Goal: Obtain resource: Download file/media

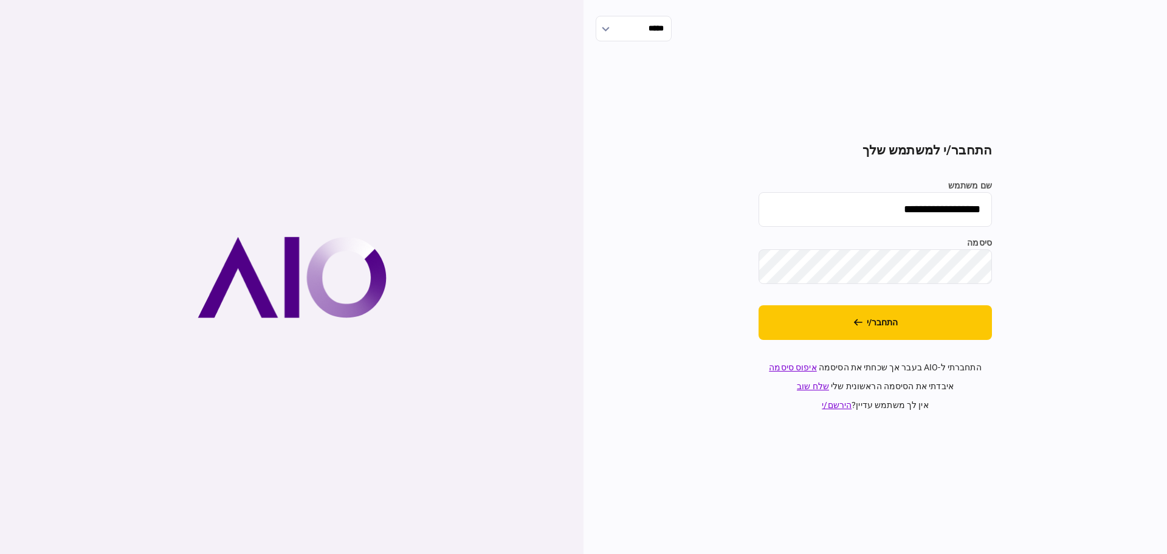
click at [921, 211] on input "**********" at bounding box center [875, 209] width 233 height 35
type input "******"
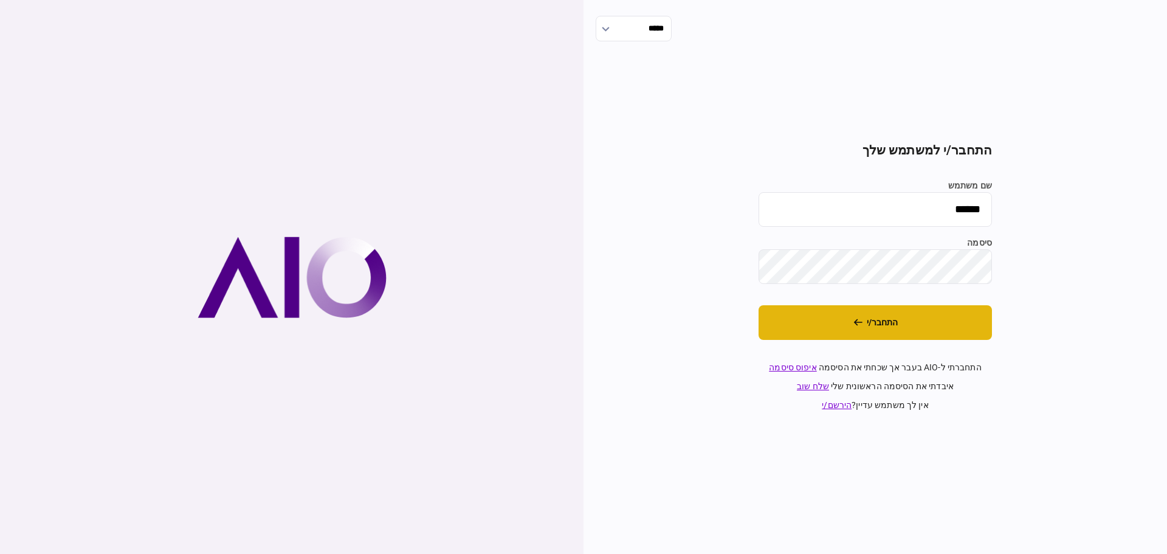
click at [876, 327] on button "התחבר/י" at bounding box center [875, 322] width 233 height 35
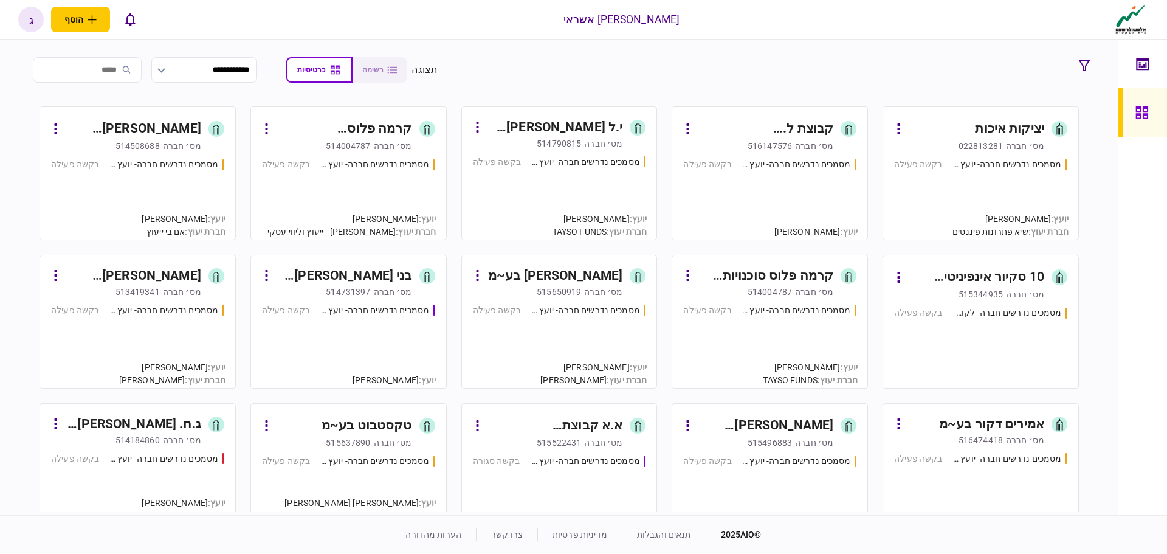
click at [372, 198] on div "מסמכים נדרשים חברה- יועץ - תהליך חברה בקשה פעילה" at bounding box center [348, 193] width 173 height 71
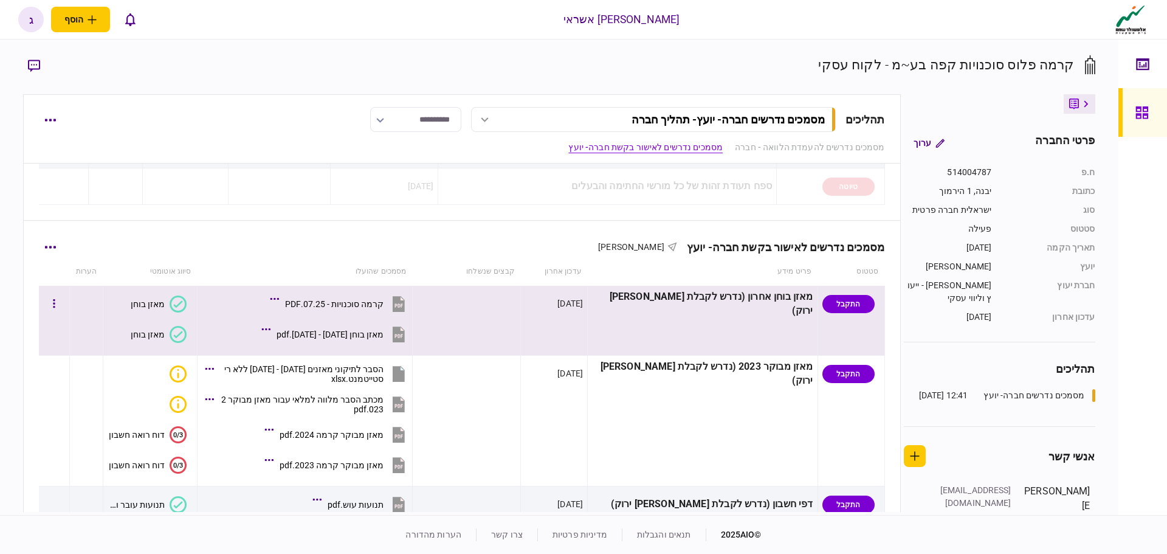
scroll to position [304, 0]
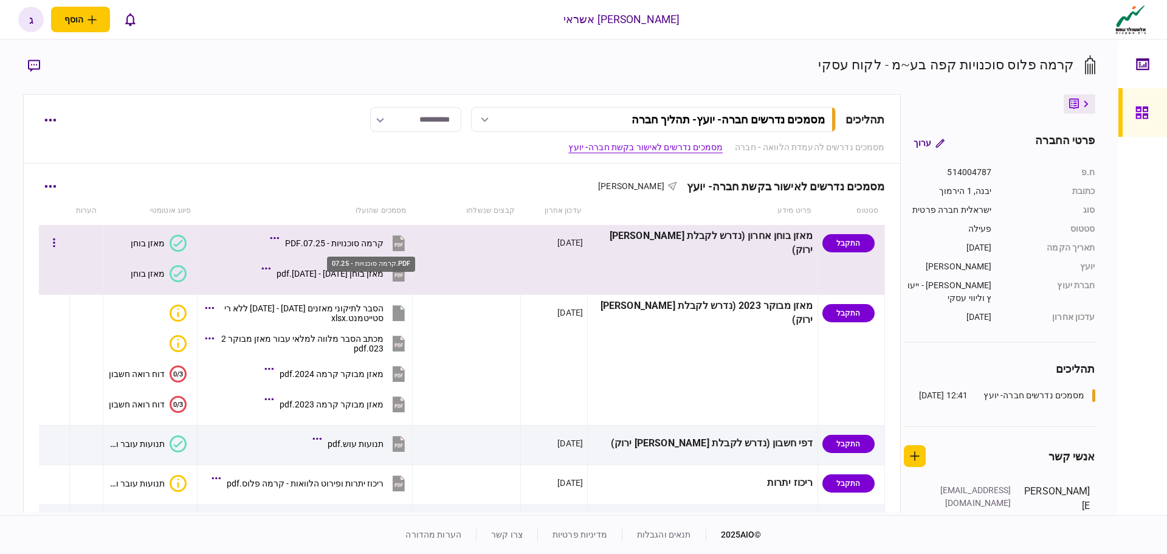
click at [350, 239] on div "קרמה סוכנויות - 07.25.PDF" at bounding box center [334, 243] width 99 height 10
click at [384, 271] on div "מאזן בוחן [DATE] - [DATE].pdf" at bounding box center [330, 274] width 107 height 10
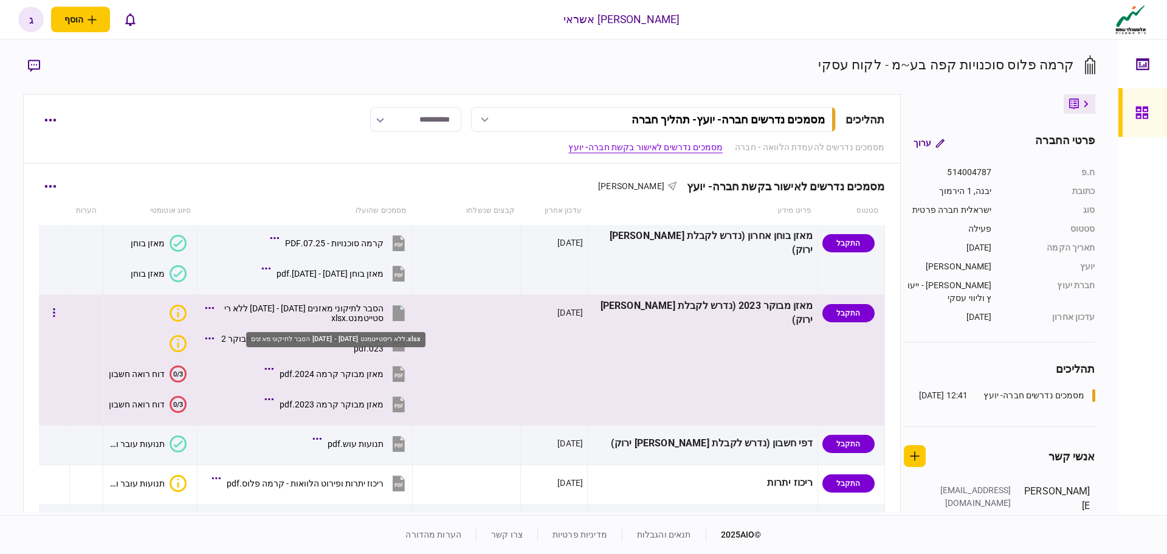
click at [356, 306] on div "הסבר לתיקוני מאזנים [DATE] - [DATE] ללא ריסטייטמנט.xlsx" at bounding box center [302, 312] width 164 height 19
click at [383, 405] on div "מאזן מבוקר קרמה 2023.pdf" at bounding box center [332, 404] width 104 height 10
click at [381, 375] on div "מאזן מבוקר קרמה 2024.pdf" at bounding box center [332, 374] width 104 height 10
click at [381, 340] on div "מכתב הסבר מלווה למלאי עבור מאזן מבוקר 2023.pdf" at bounding box center [302, 343] width 164 height 19
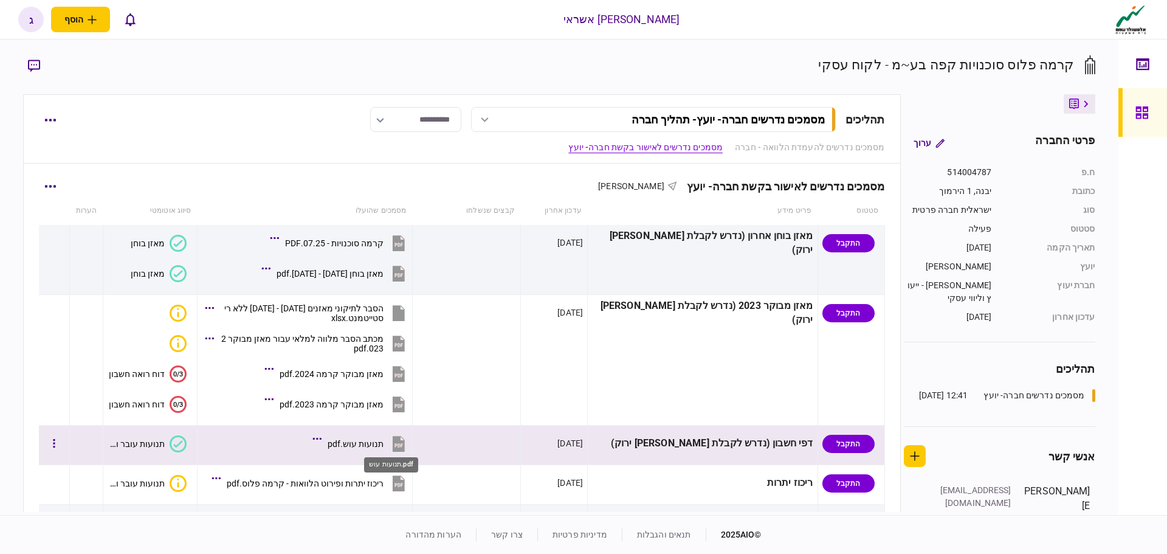
click at [384, 443] on div "תנועות עוש.pdf" at bounding box center [356, 444] width 56 height 10
click at [384, 441] on div "תנועות עוש.pdf" at bounding box center [356, 444] width 56 height 10
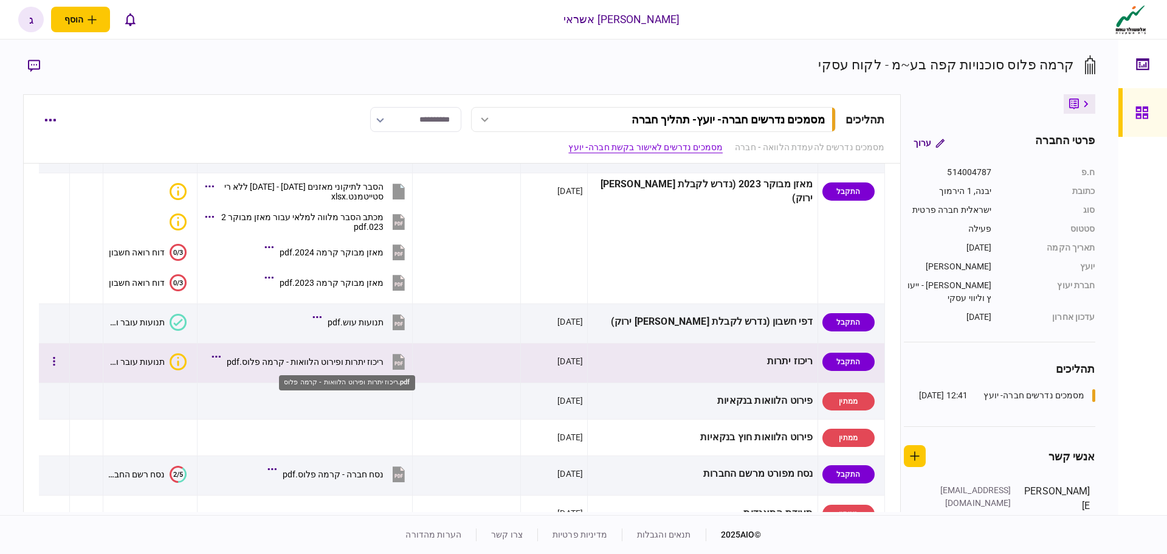
click at [384, 362] on div "ריכוז יתרות ופירוט הלוואות - קרמה פלוס.pdf" at bounding box center [305, 362] width 157 height 10
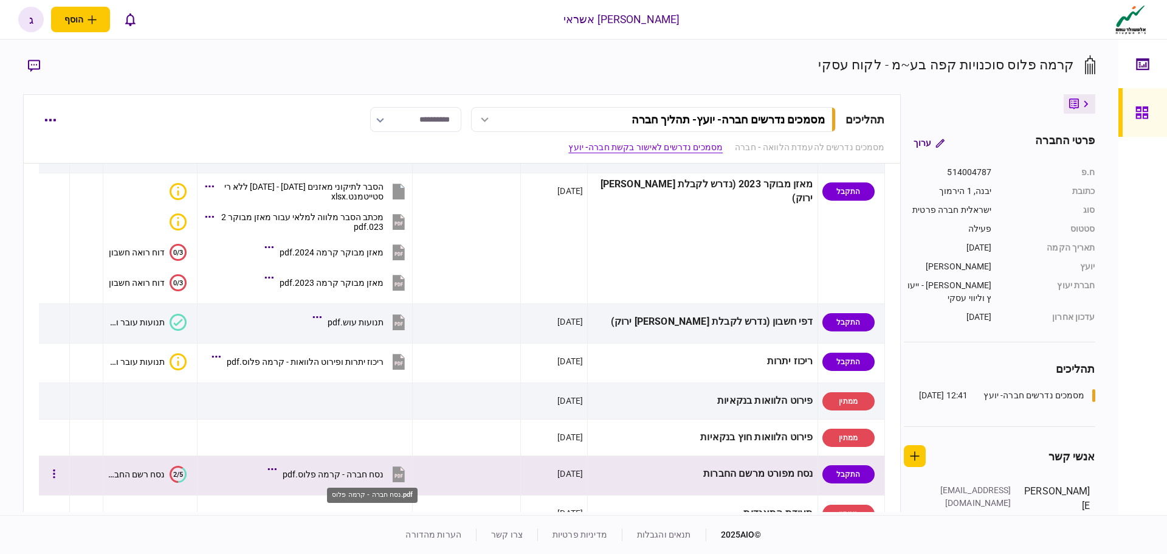
click at [379, 478] on div "נסח חברה - קרמה פלוס.pdf" at bounding box center [333, 474] width 101 height 10
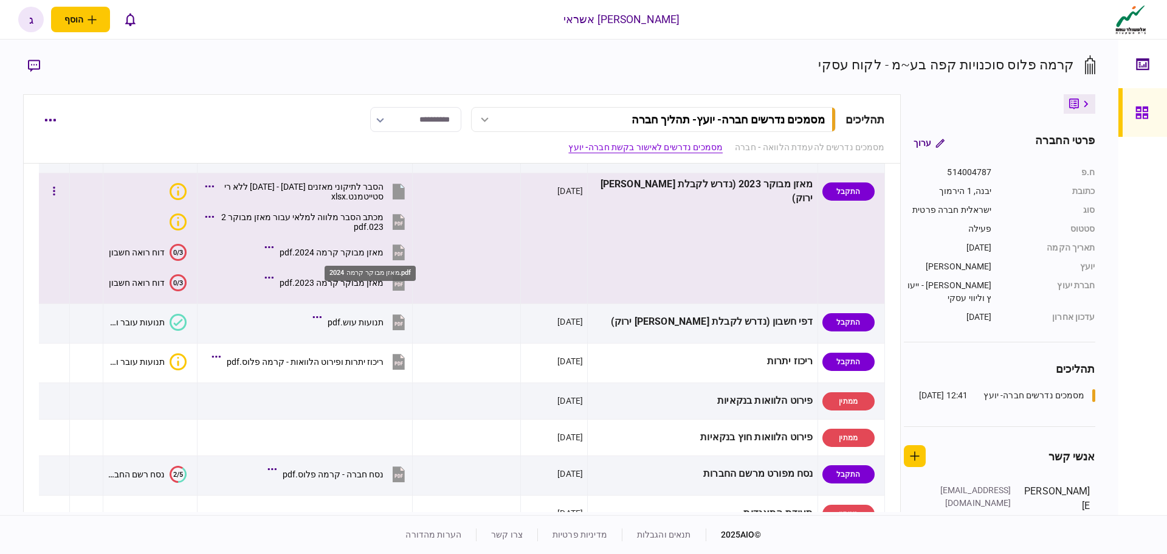
click at [381, 250] on div "מאזן מבוקר קרמה 2024.pdf" at bounding box center [332, 252] width 104 height 10
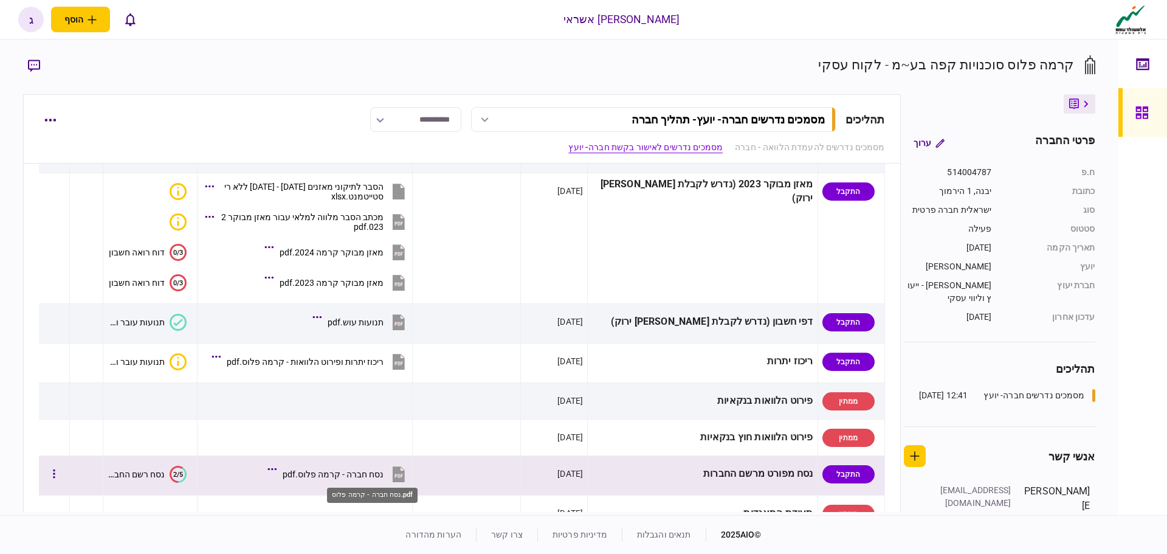
click at [367, 478] on div "נסח חברה - קרמה פלוס.pdf" at bounding box center [333, 474] width 101 height 10
click at [384, 477] on div "נסח חברה - קרמה פלוס.pdf" at bounding box center [333, 474] width 101 height 10
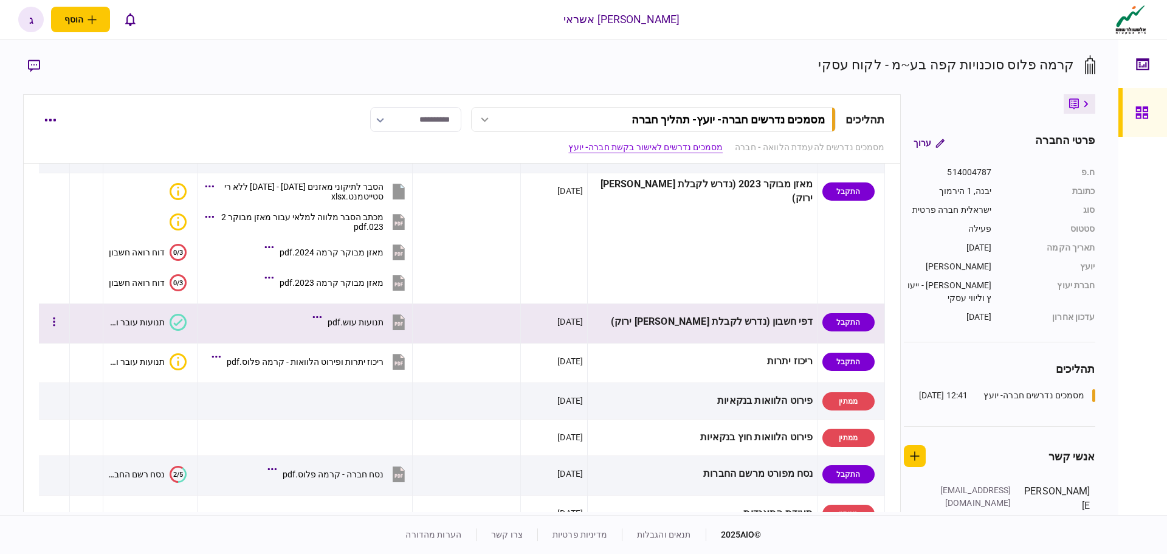
drag, startPoint x: 358, startPoint y: 330, endPoint x: 305, endPoint y: 328, distance: 52.9
click at [305, 328] on section "תנועות עוש.pdf" at bounding box center [308, 323] width 200 height 30
click at [384, 322] on div "תנועות עוש.pdf" at bounding box center [356, 322] width 56 height 10
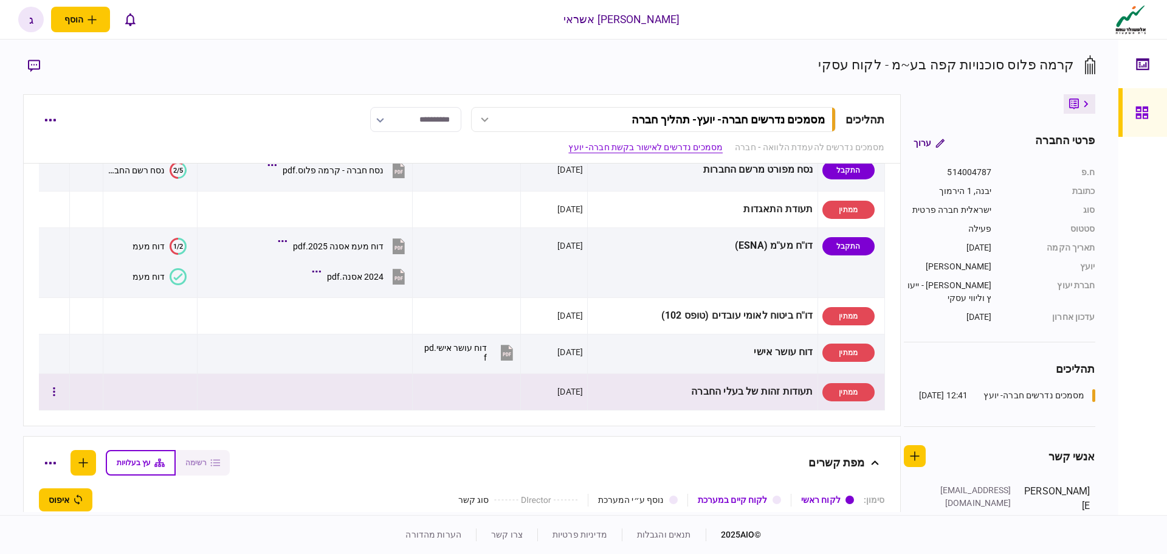
scroll to position [790, 0]
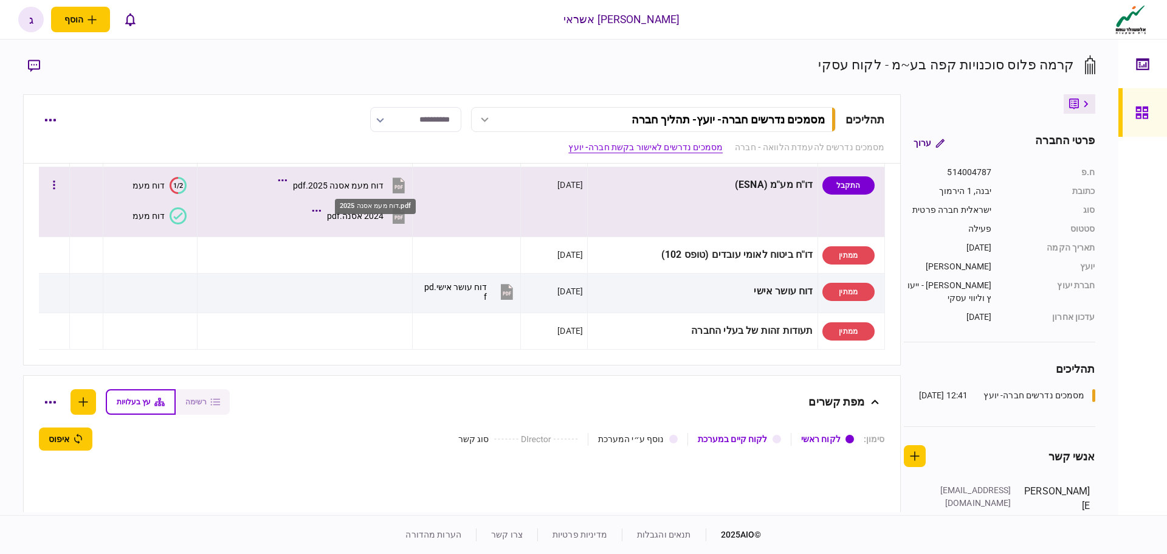
click at [384, 184] on div "דוח מעמ אסנה 2025.pdf" at bounding box center [338, 186] width 91 height 10
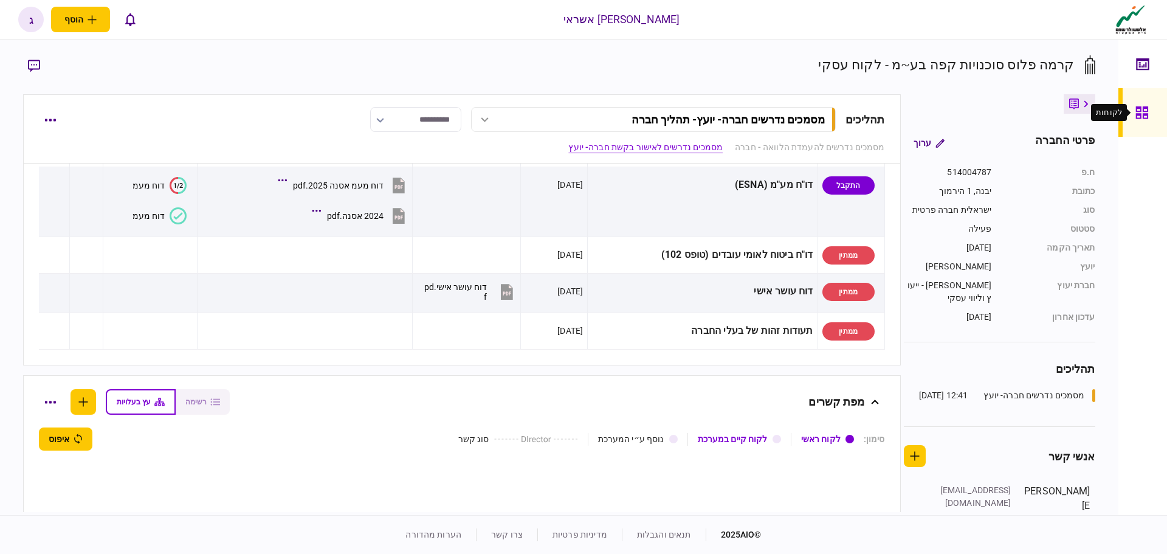
click at [1146, 111] on icon at bounding box center [1142, 112] width 12 height 12
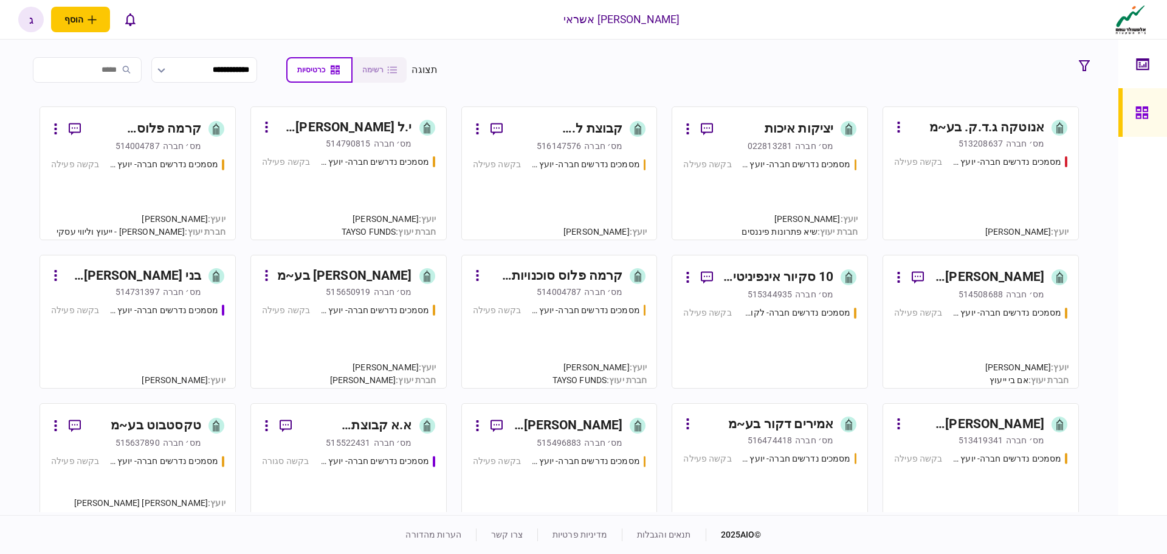
click at [573, 290] on div "514004787" at bounding box center [559, 292] width 44 height 12
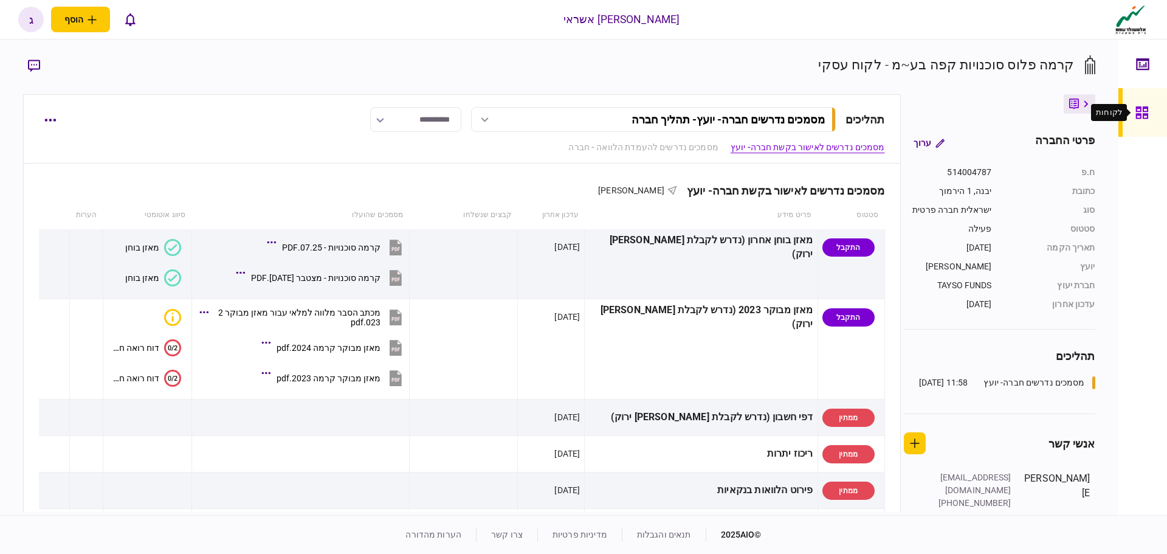
click at [1142, 113] on icon at bounding box center [1142, 113] width 13 height 14
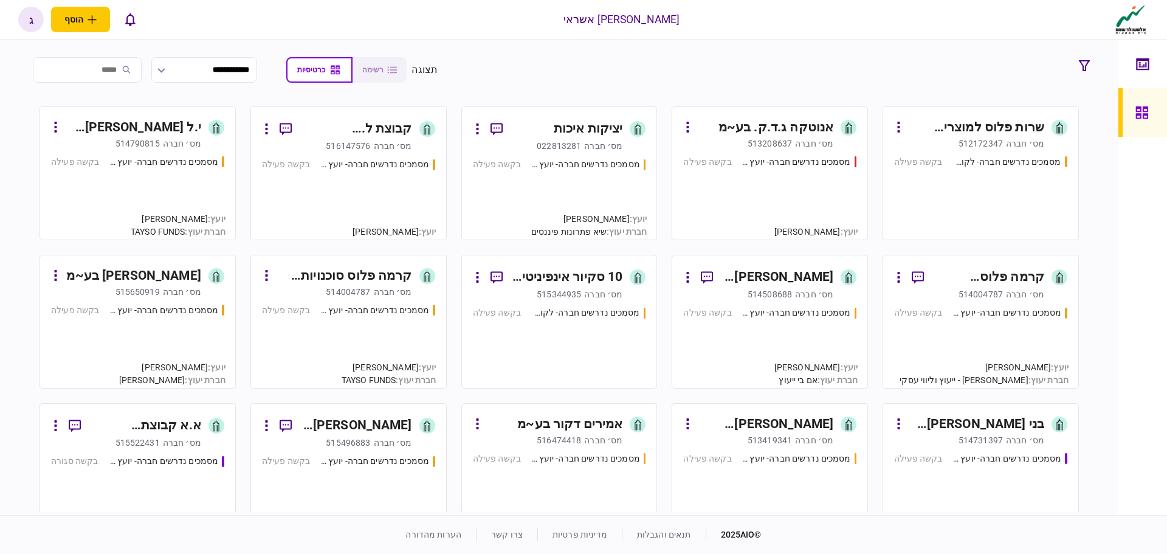
click at [1012, 302] on link "קרמה פלוס סוכנויות קפה בע~מ [PERSON_NAME]׳ חברה 514004787 מסמכים נדרשים חברה- י…" at bounding box center [981, 322] width 196 height 134
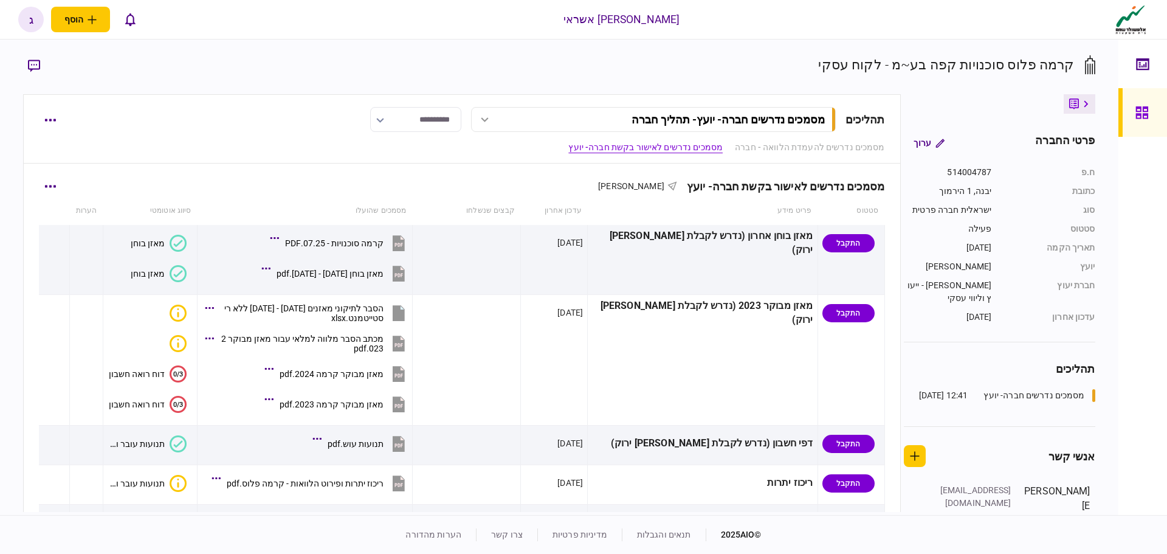
scroll to position [547, 0]
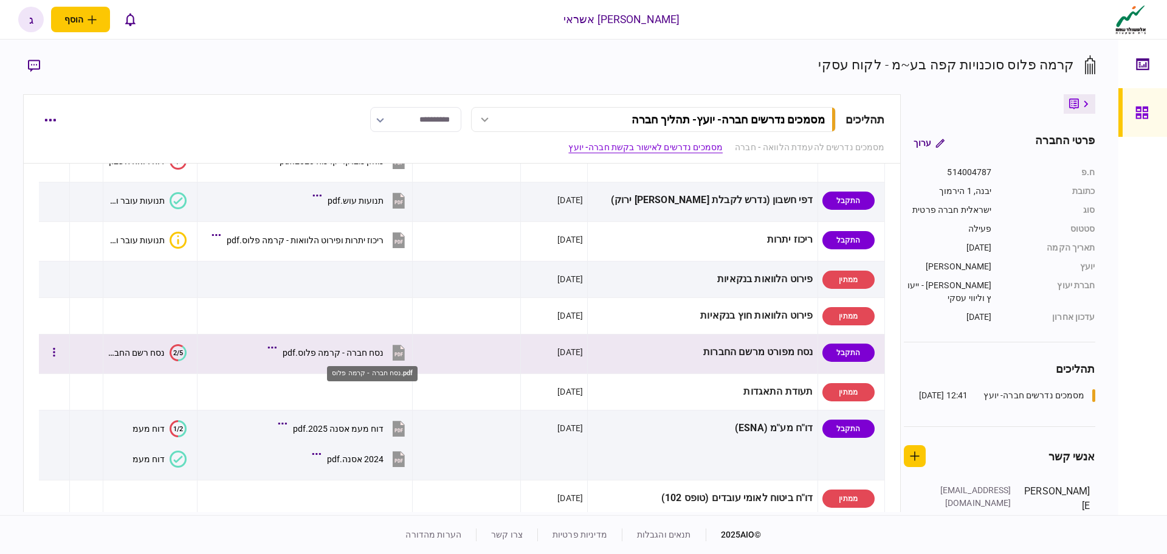
click at [384, 350] on div "נסח חברה - קרמה פלוס.pdf" at bounding box center [333, 353] width 101 height 10
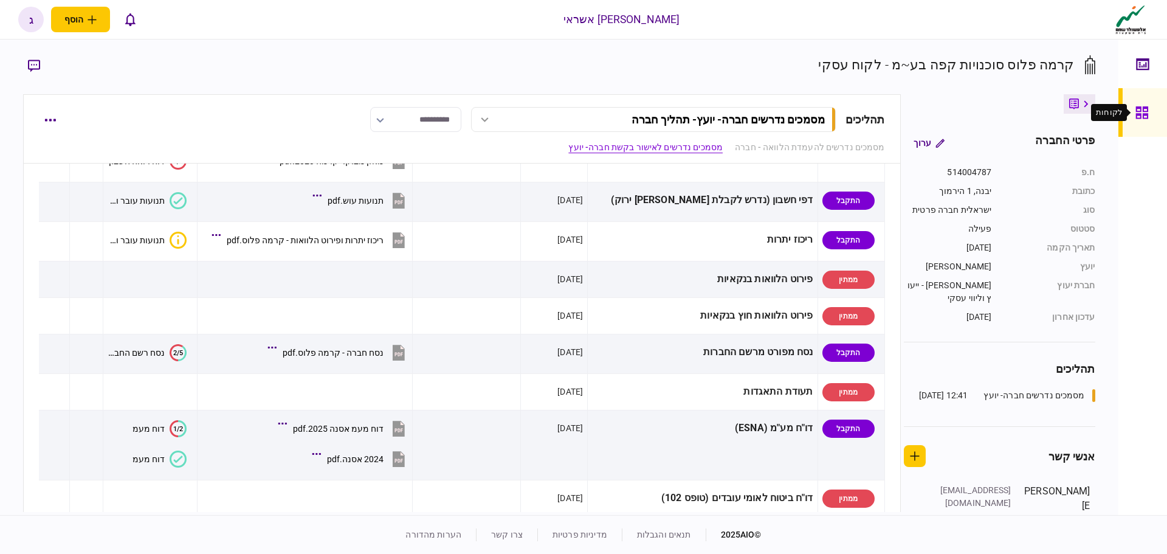
click at [1145, 114] on icon at bounding box center [1142, 112] width 12 height 12
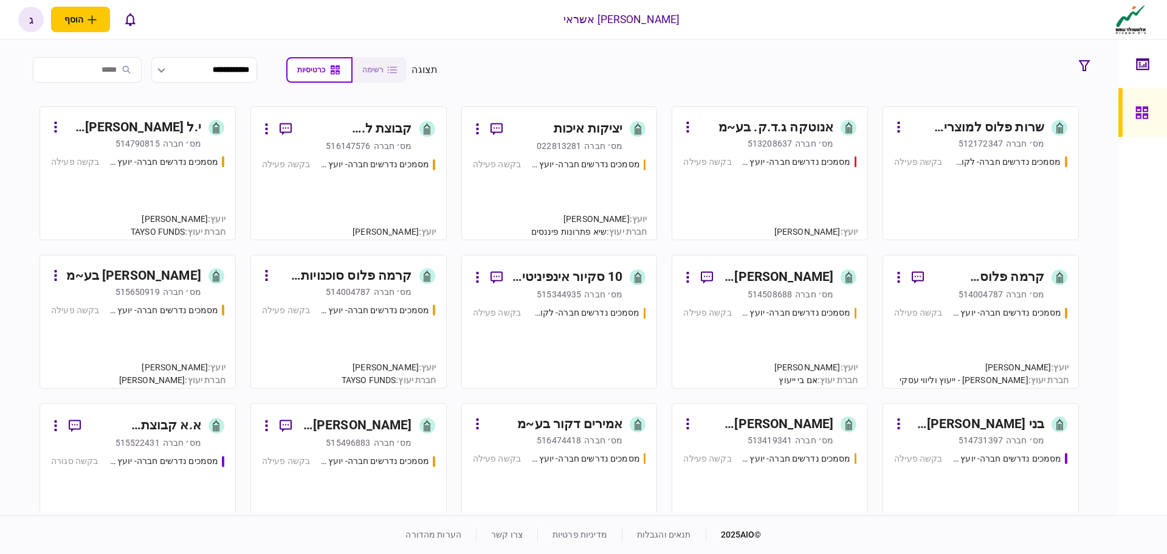
click at [605, 176] on div "מסמכים נדרשים חברה- יועץ - תהליך חברה בקשה פעילה" at bounding box center [559, 193] width 173 height 71
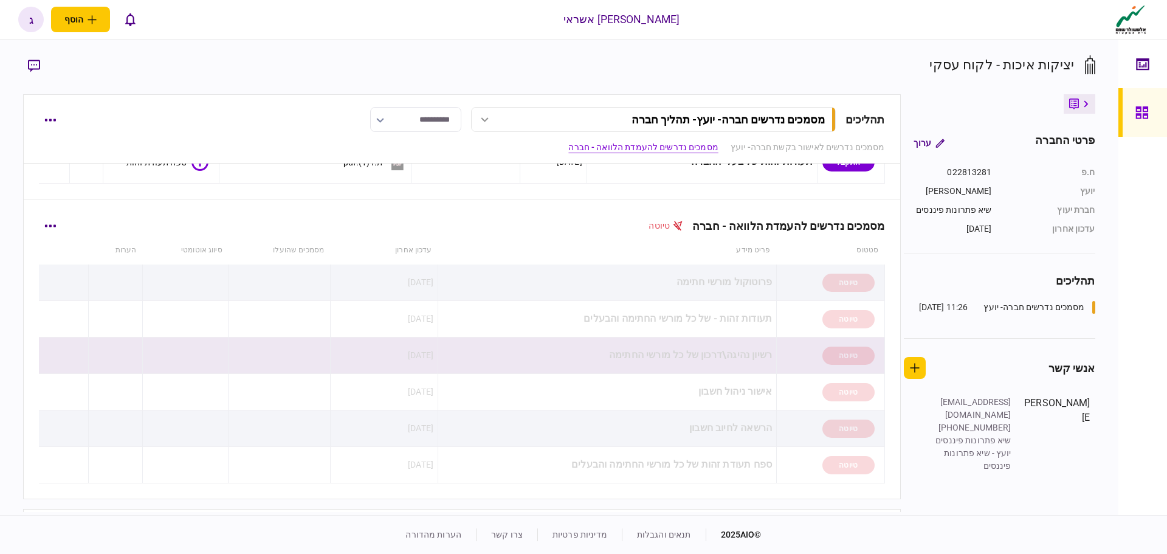
scroll to position [547, 0]
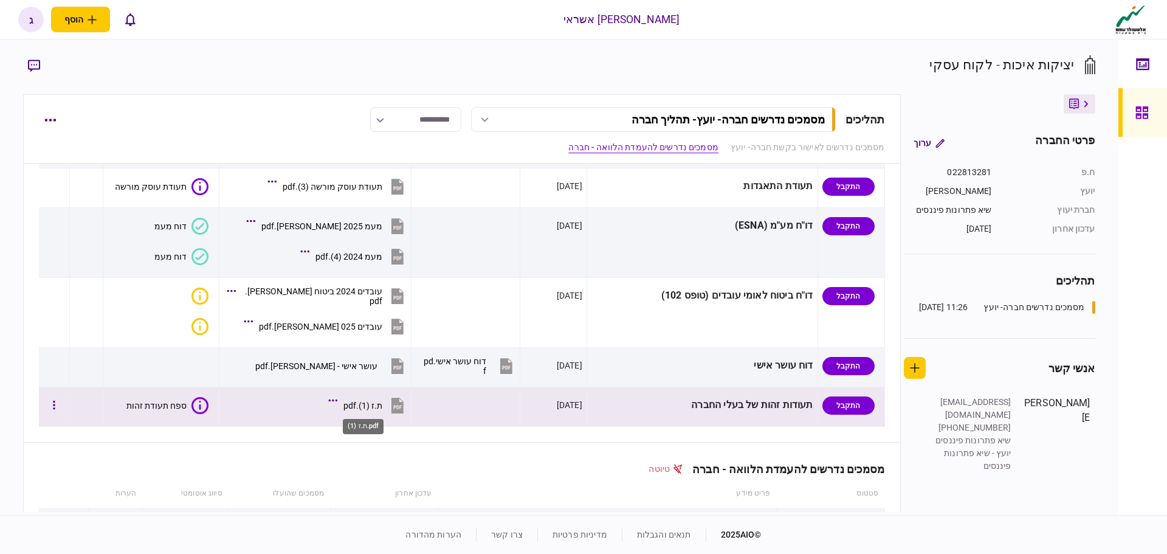
click at [365, 404] on div "ת.ז (1).pdf" at bounding box center [363, 406] width 39 height 10
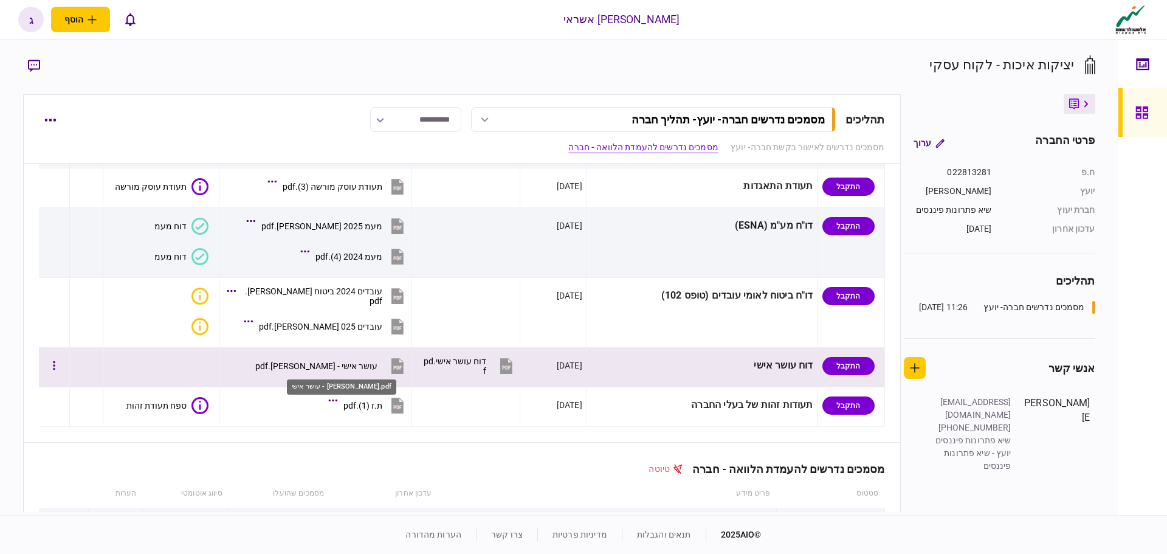
click at [342, 362] on div "עושר אישי - [PERSON_NAME].pdf" at bounding box center [316, 366] width 122 height 10
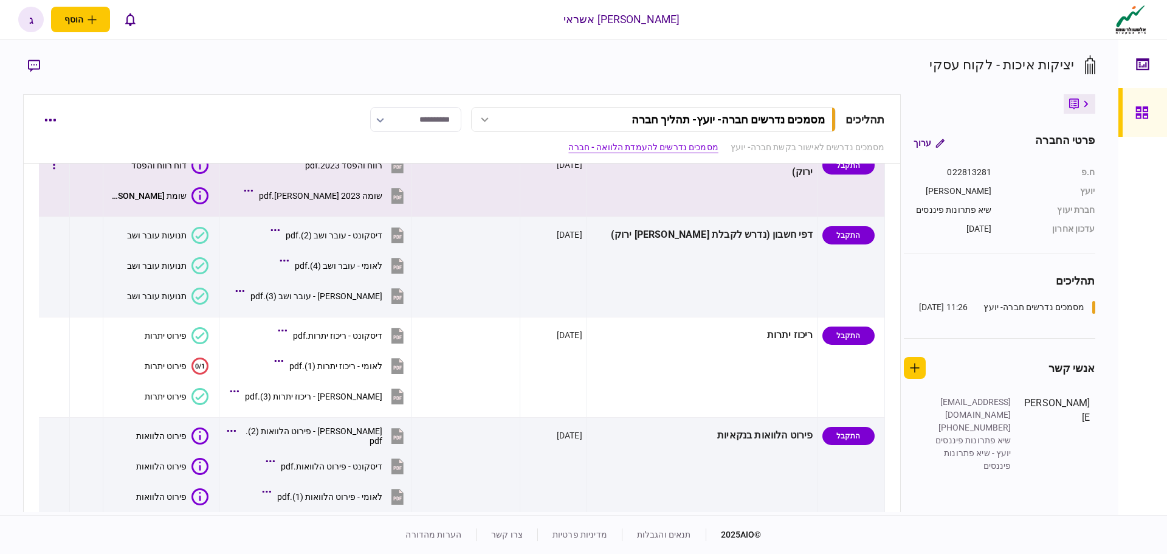
scroll to position [0, 0]
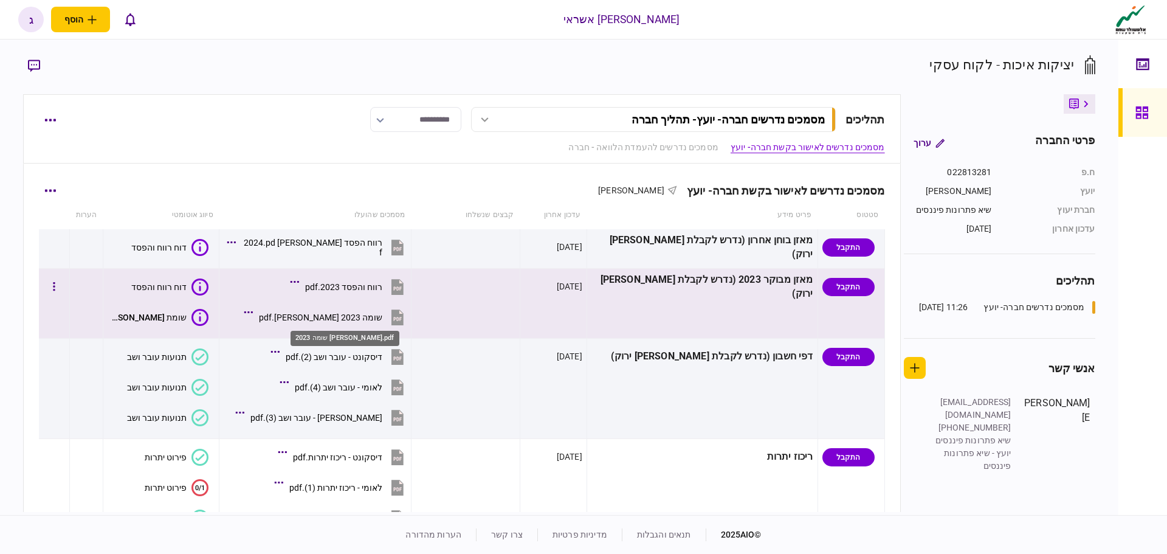
click at [331, 319] on div "שומה 2023 [PERSON_NAME].pdf" at bounding box center [320, 318] width 123 height 10
click at [350, 320] on div "שומה 2023 [PERSON_NAME].pdf" at bounding box center [320, 318] width 123 height 10
click at [348, 285] on div "רווח והפסד 2023.pdf" at bounding box center [343, 287] width 77 height 10
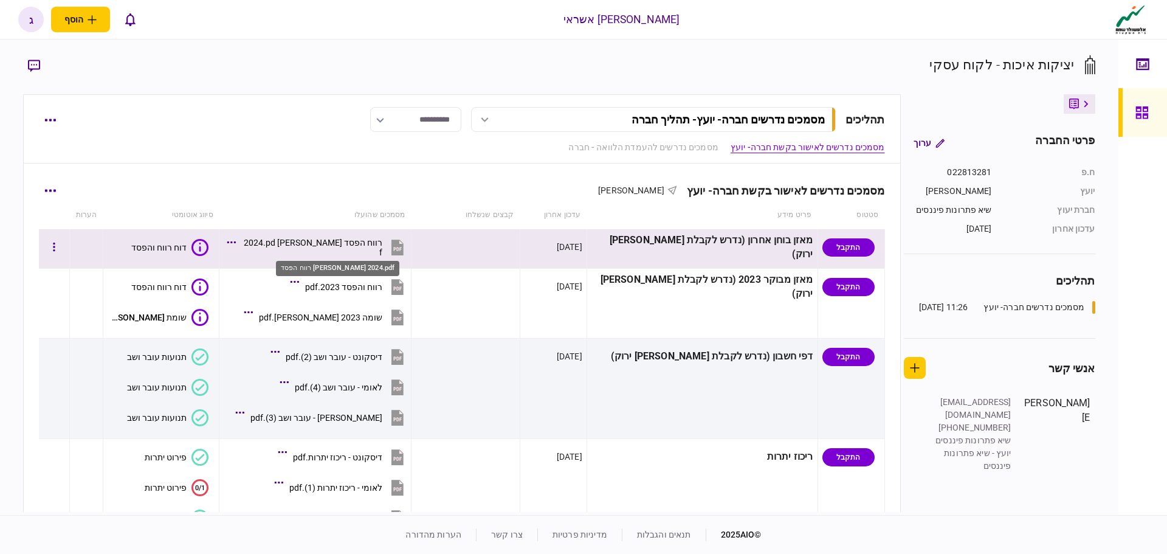
click at [351, 247] on div "רווח הפסד [PERSON_NAME] 2024.pdf" at bounding box center [312, 247] width 140 height 19
click at [351, 252] on button "רווח הפסד [PERSON_NAME] 2024.pdf" at bounding box center [318, 246] width 177 height 27
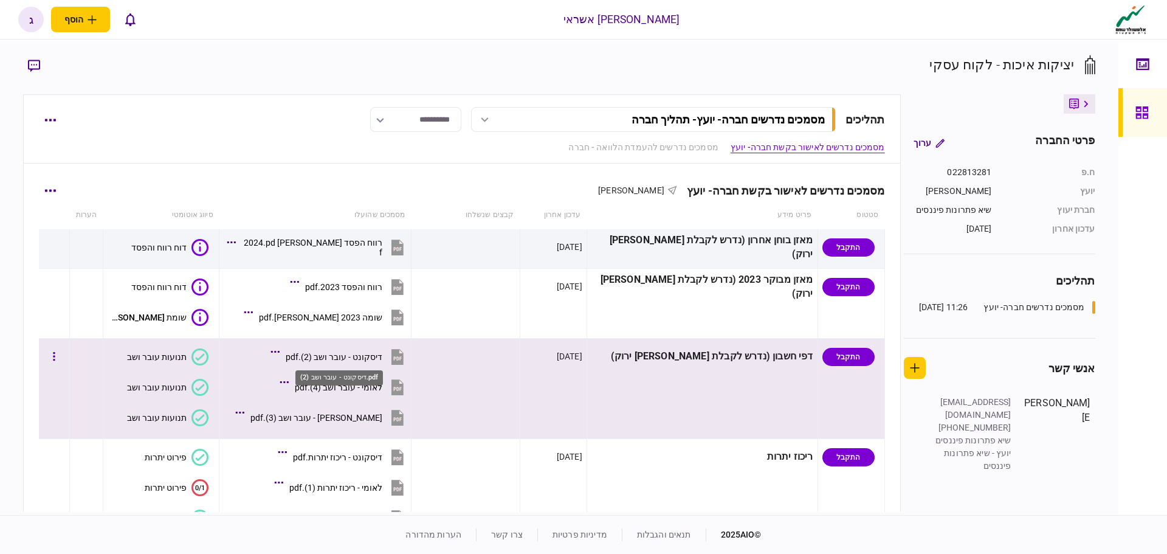
click at [355, 354] on div "דיסקונט - עובר ושב (2).pdf" at bounding box center [334, 357] width 97 height 10
click at [342, 385] on div "לאומי - עובר ושב (4).pdf" at bounding box center [339, 387] width 88 height 10
click at [344, 416] on div "[PERSON_NAME] - עובר ושב (3).pdf" at bounding box center [317, 418] width 132 height 10
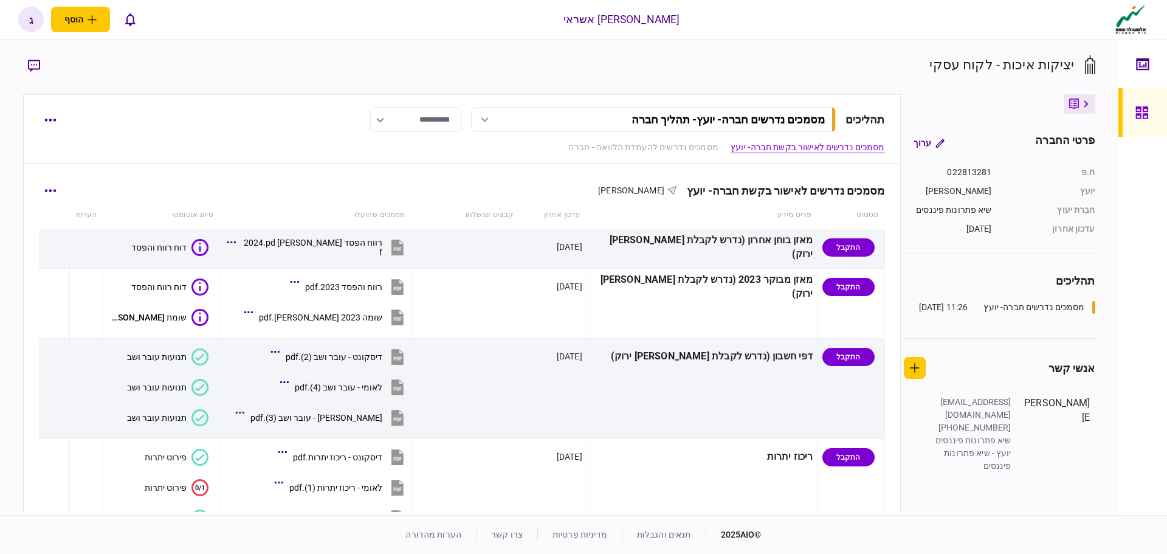
scroll to position [182, 0]
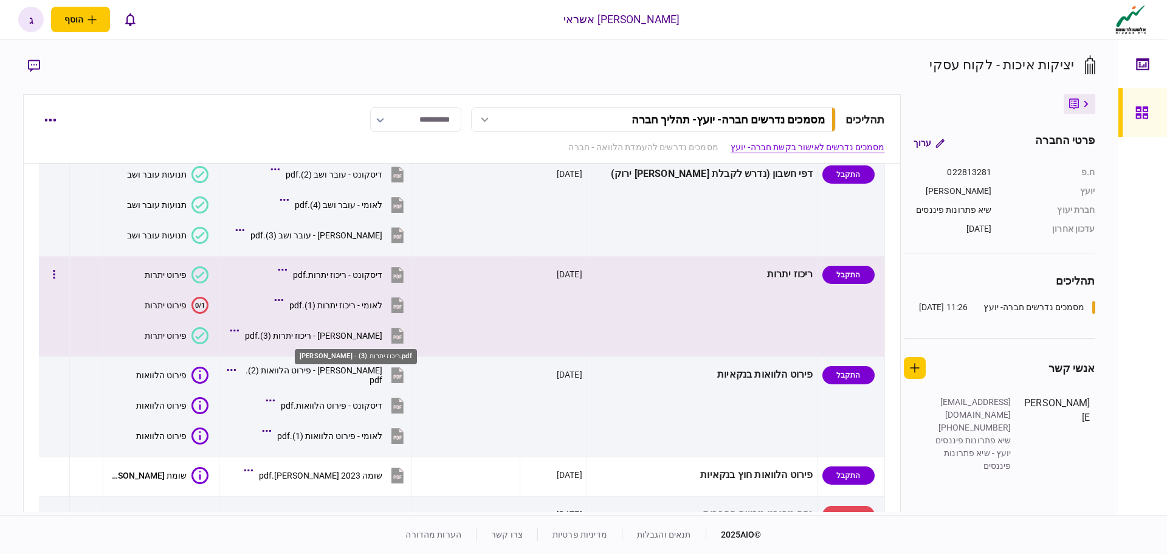
click at [348, 333] on div "[PERSON_NAME] - ריכוז יתרות (3).pdf" at bounding box center [313, 336] width 137 height 10
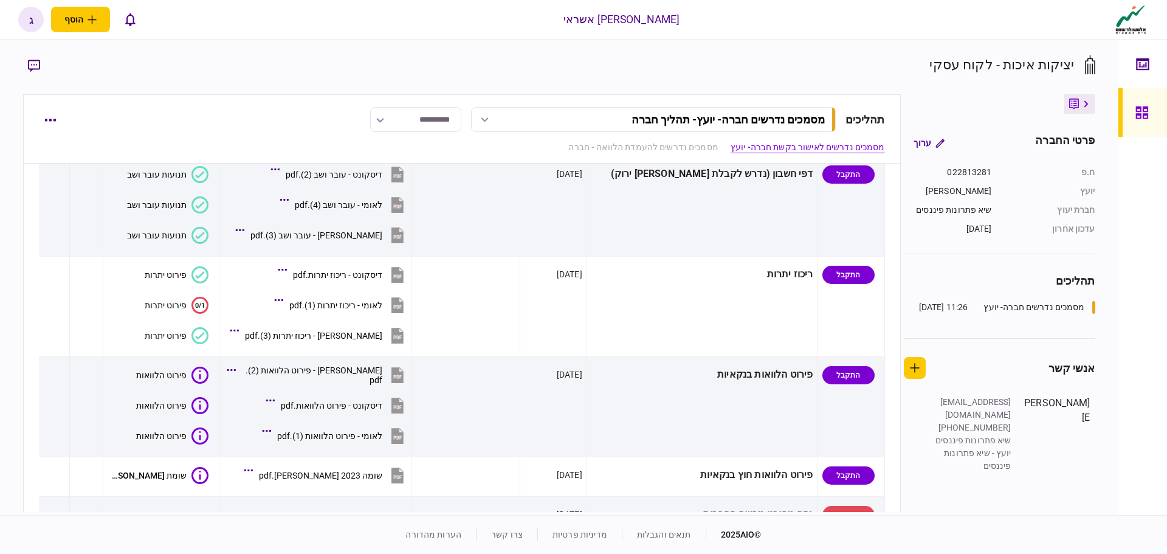
scroll to position [365, 0]
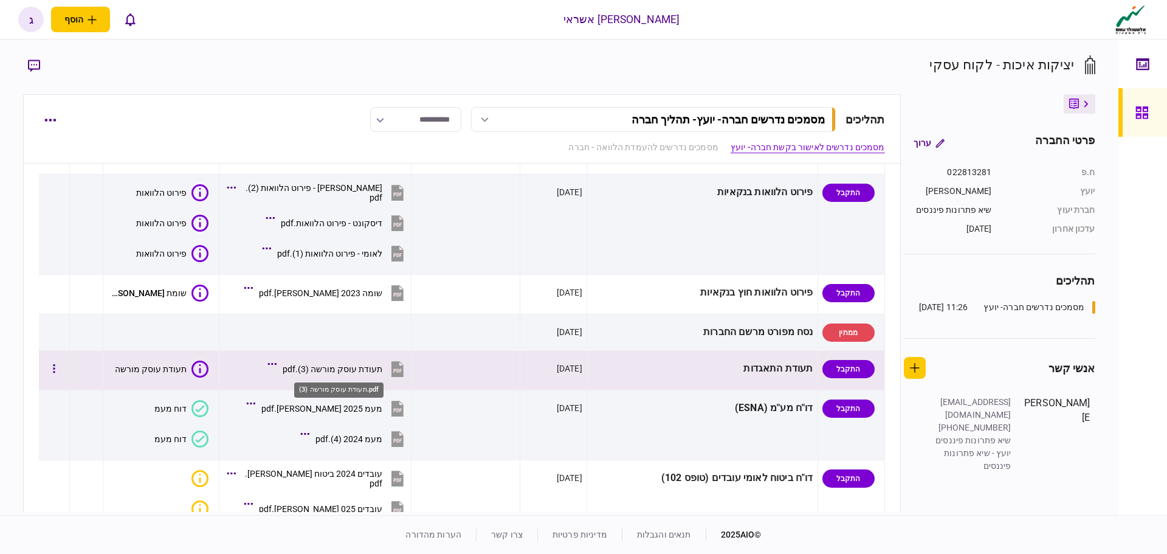
click at [328, 370] on div "תעודת עוסק מורשה (3).pdf" at bounding box center [333, 369] width 100 height 10
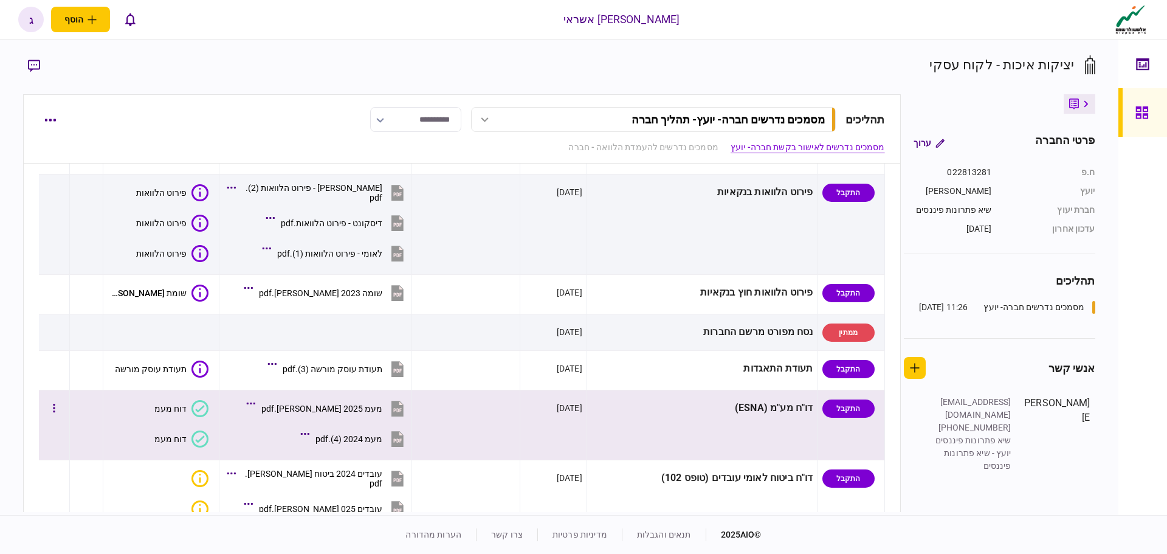
scroll to position [547, 0]
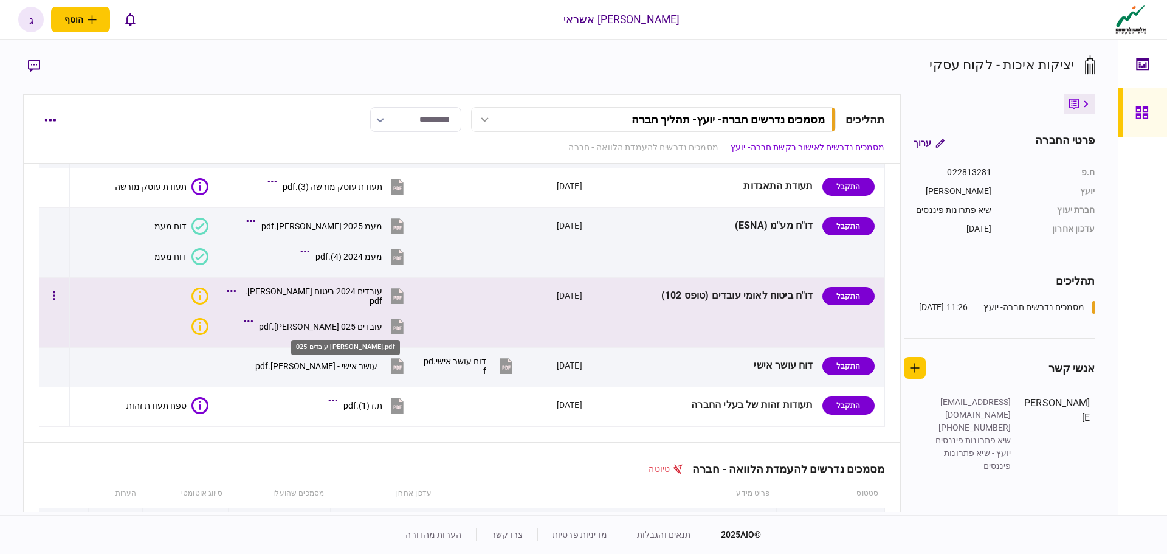
click at [348, 325] on div "עובדים 025 [PERSON_NAME].pdf" at bounding box center [320, 327] width 123 height 10
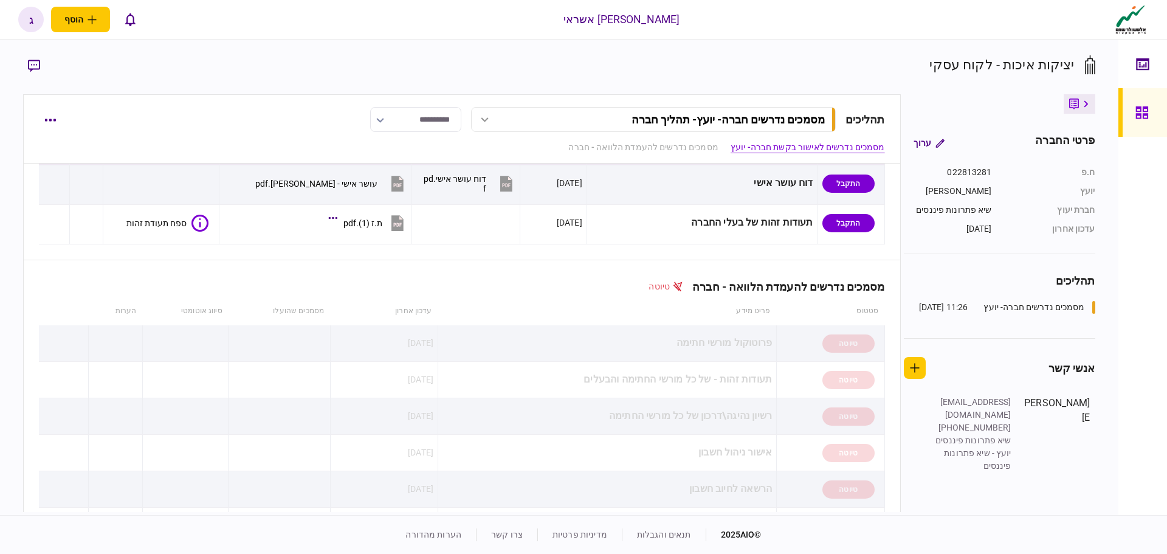
scroll to position [486, 0]
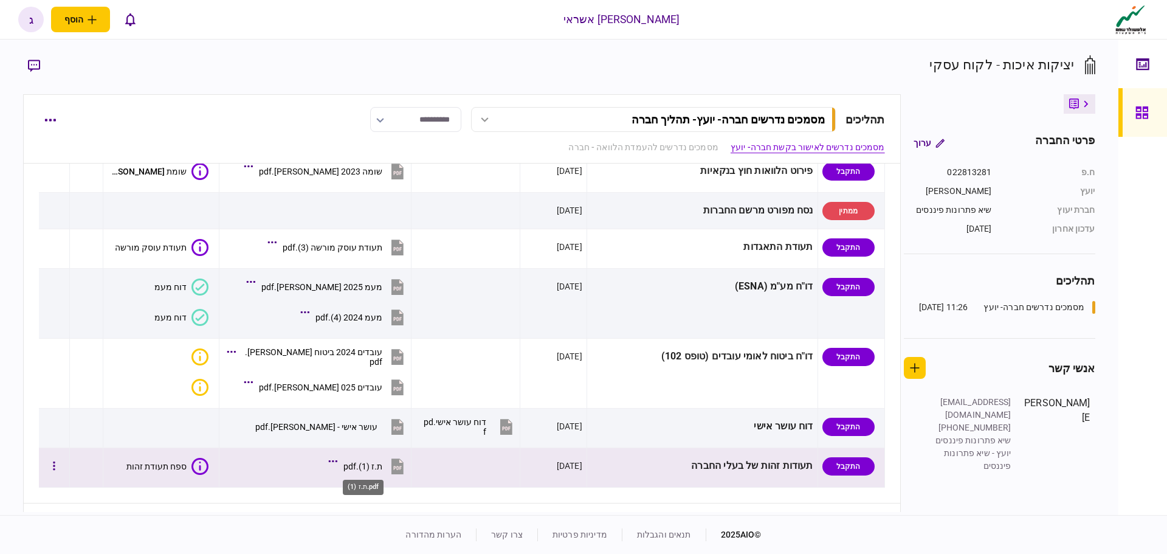
click at [364, 465] on div "ת.ז (1).pdf" at bounding box center [363, 466] width 39 height 10
